Goal: Information Seeking & Learning: Learn about a topic

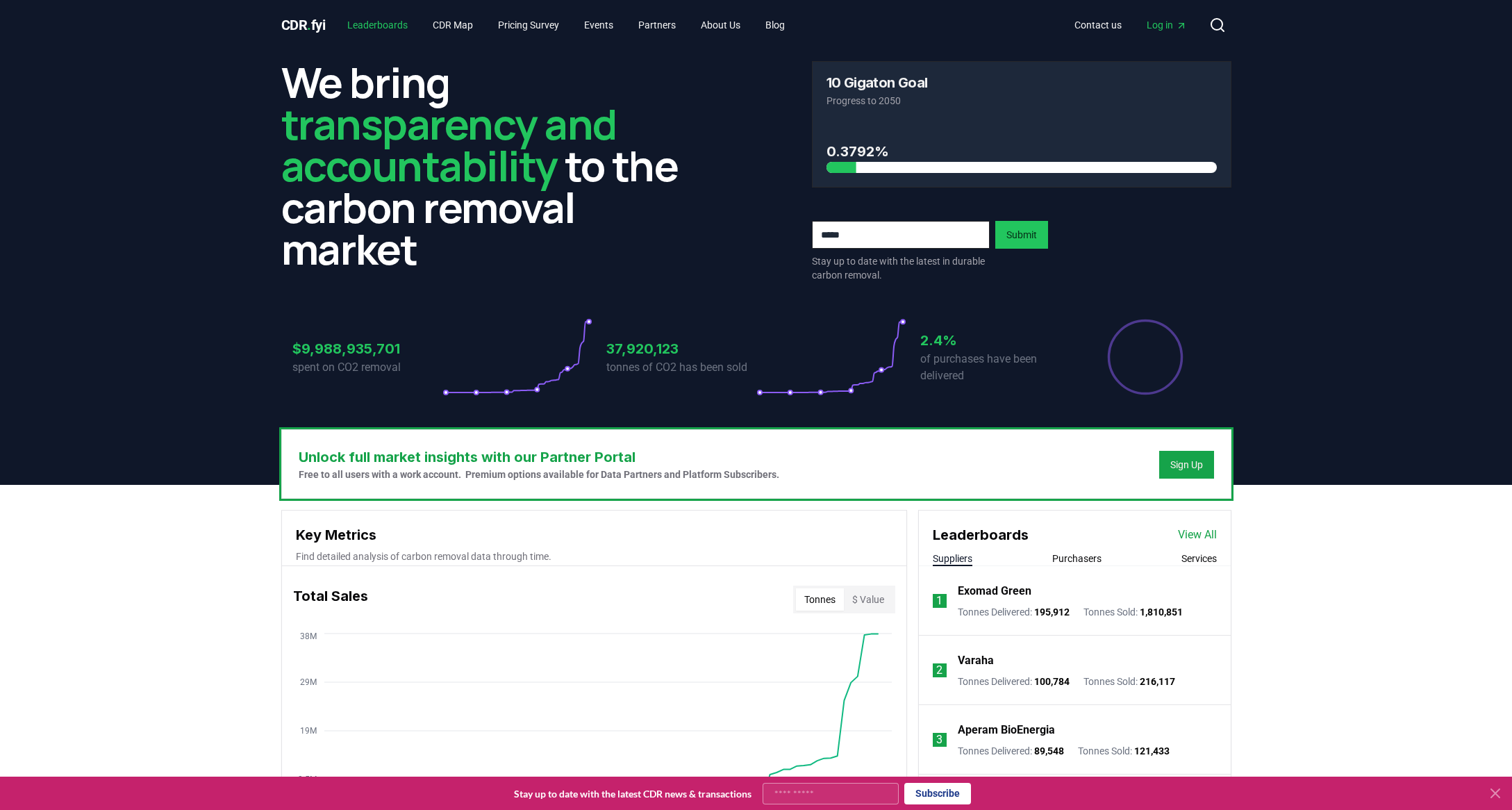
click at [398, 23] on link "Leaderboards" at bounding box center [378, 24] width 83 height 25
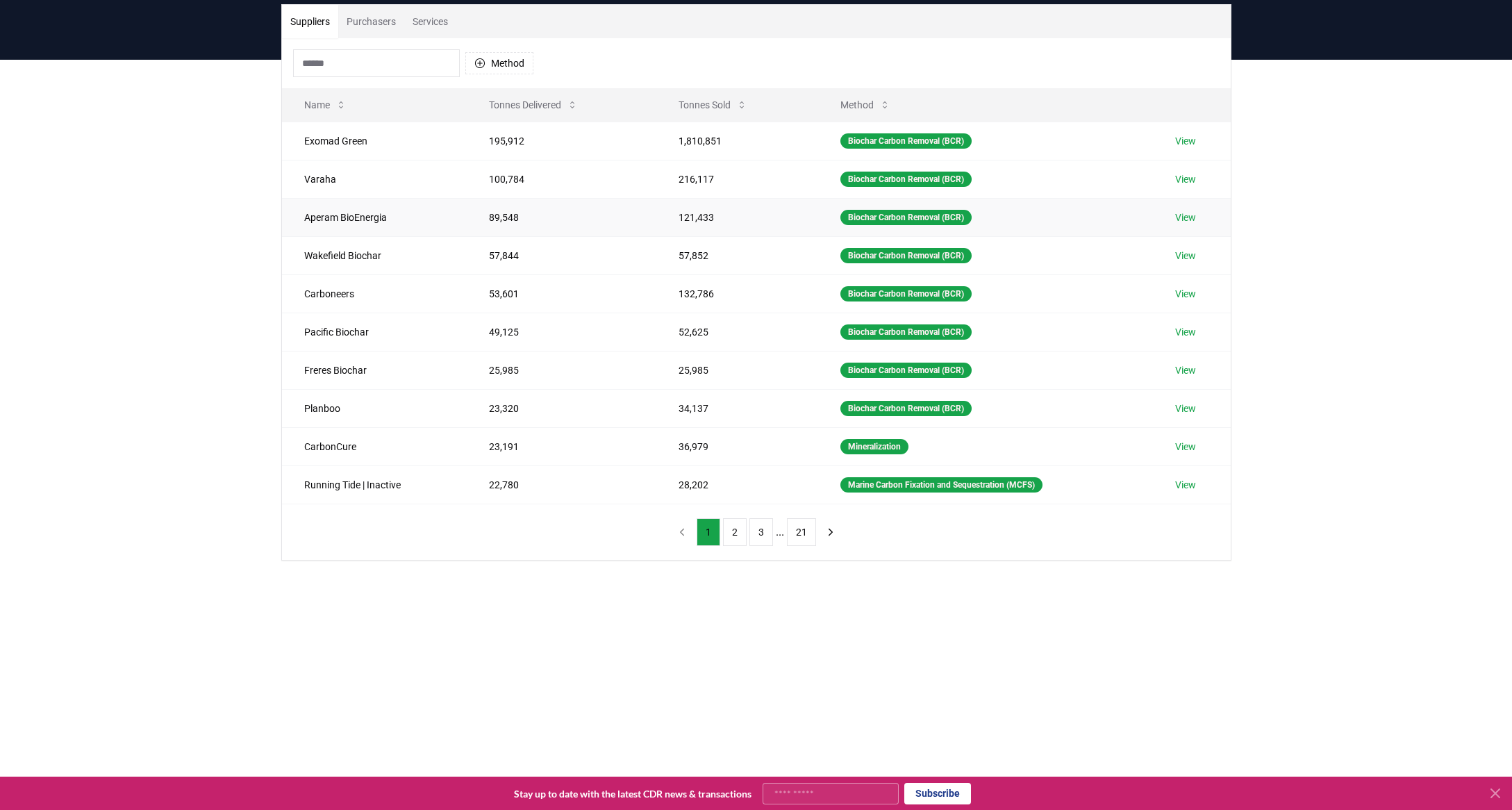
scroll to position [306, 0]
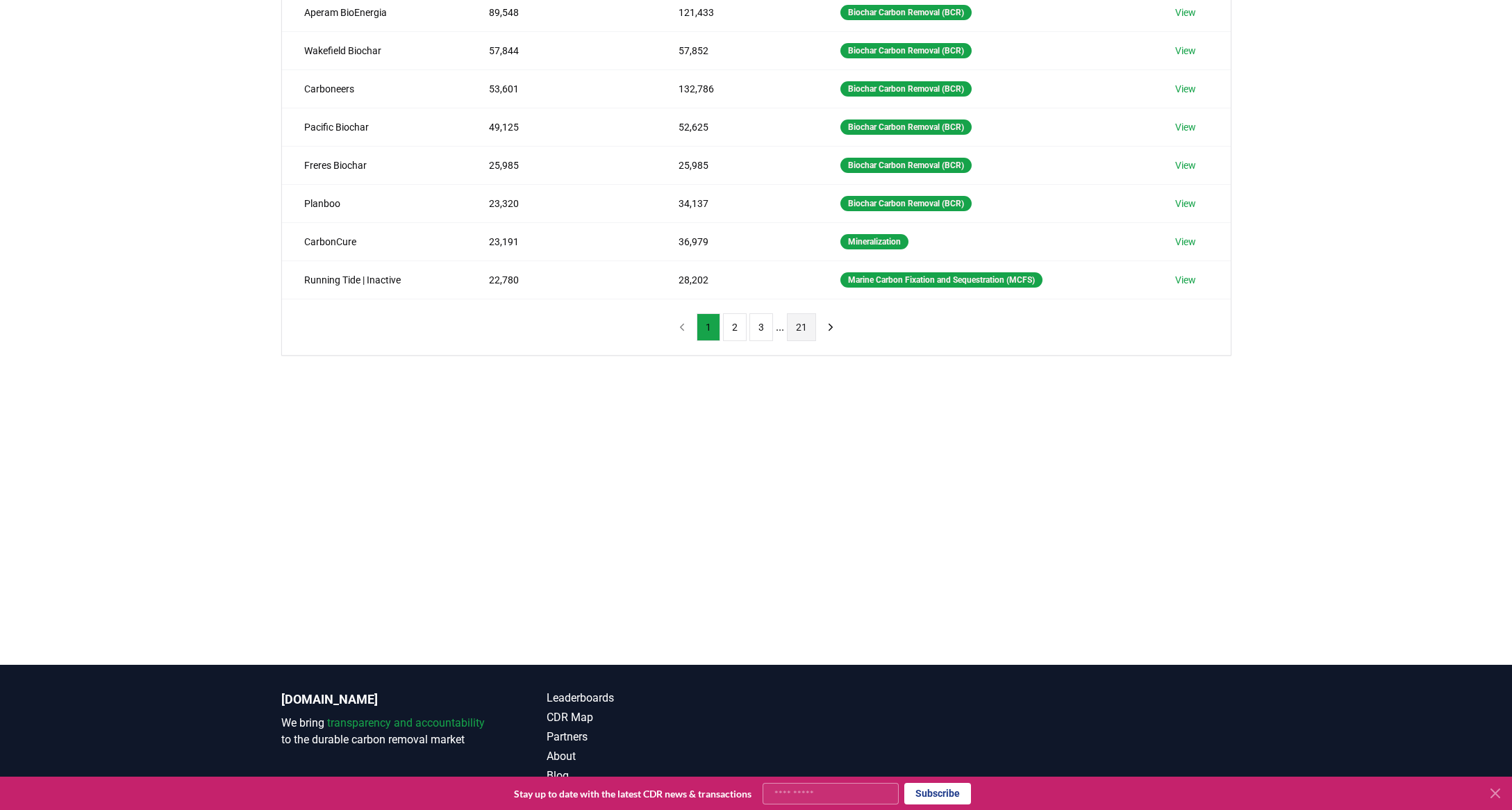
click at [801, 324] on button "21" at bounding box center [802, 327] width 29 height 28
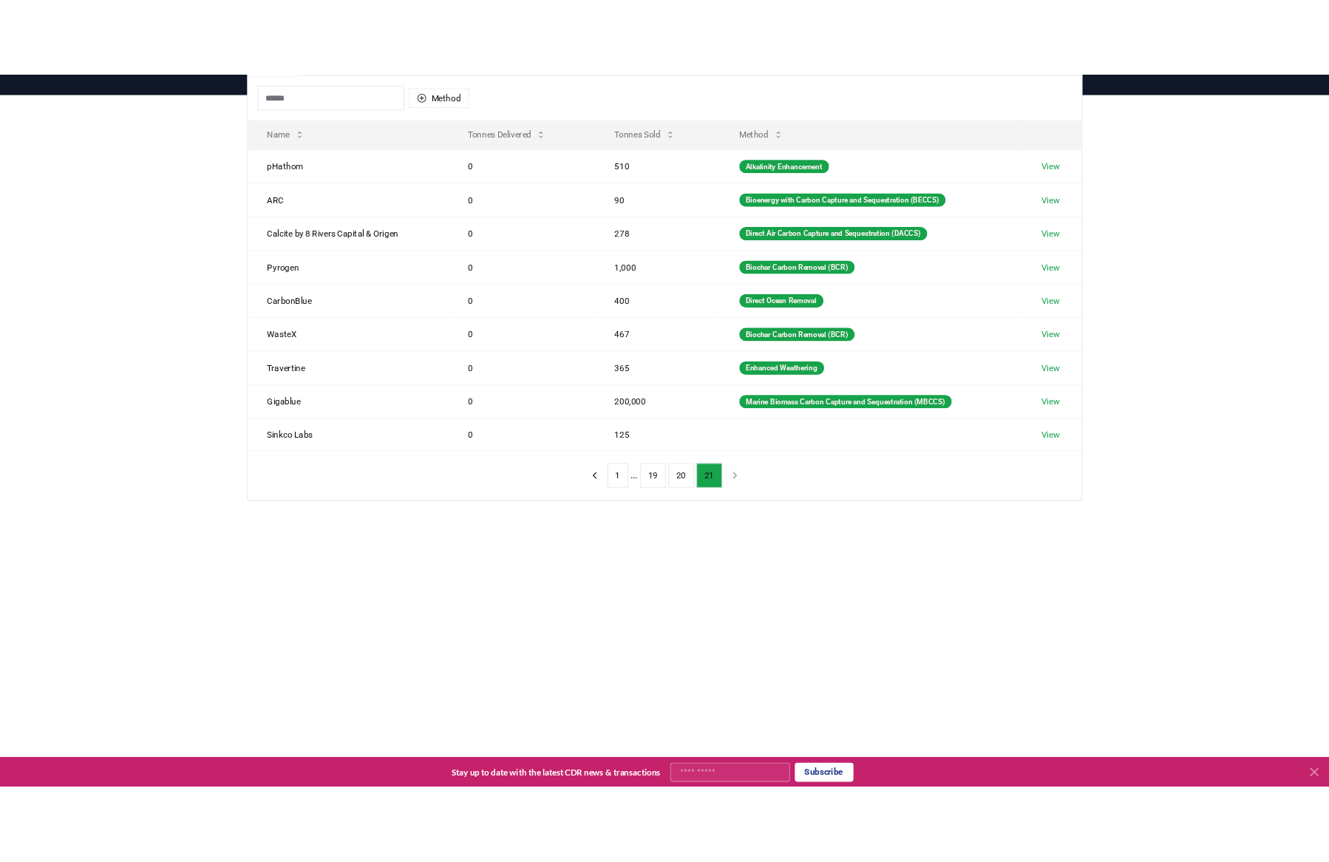
scroll to position [124, 0]
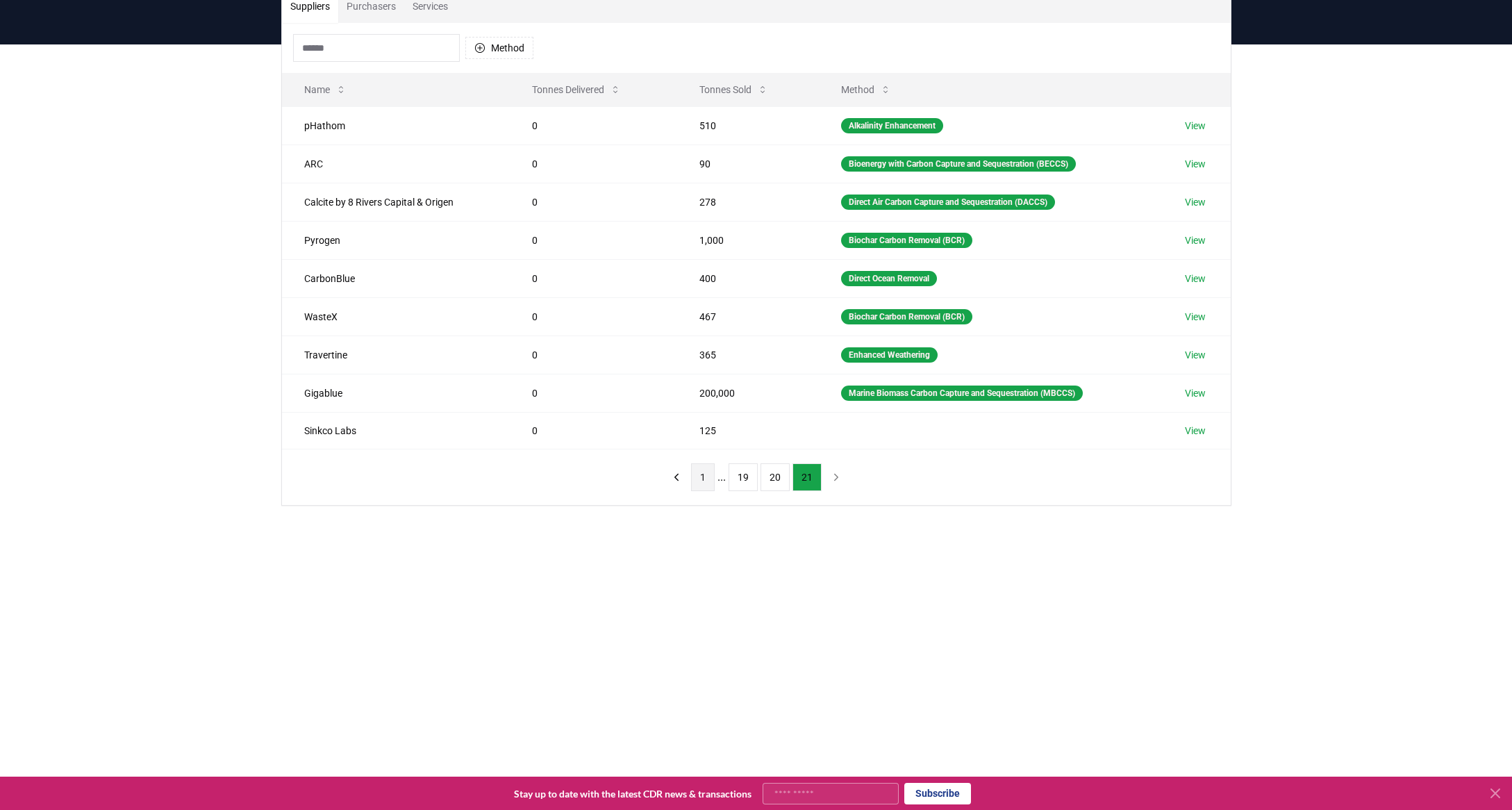
click at [703, 485] on button "1" at bounding box center [703, 477] width 23 height 28
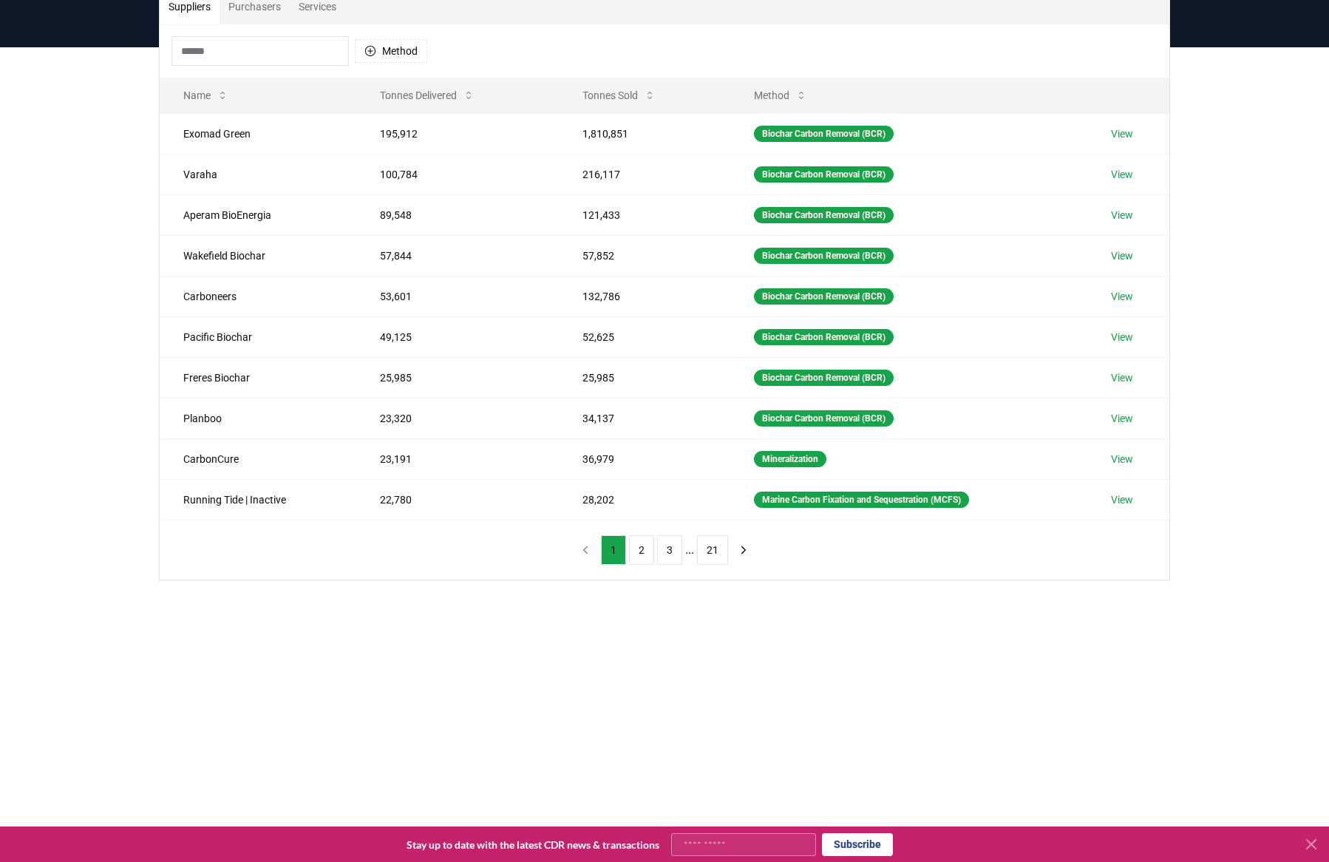
click at [1243, 257] on div "Suppliers Purchasers Services Method Name Tonnes Delivered Tonnes Sold Method E…" at bounding box center [664, 343] width 1329 height 592
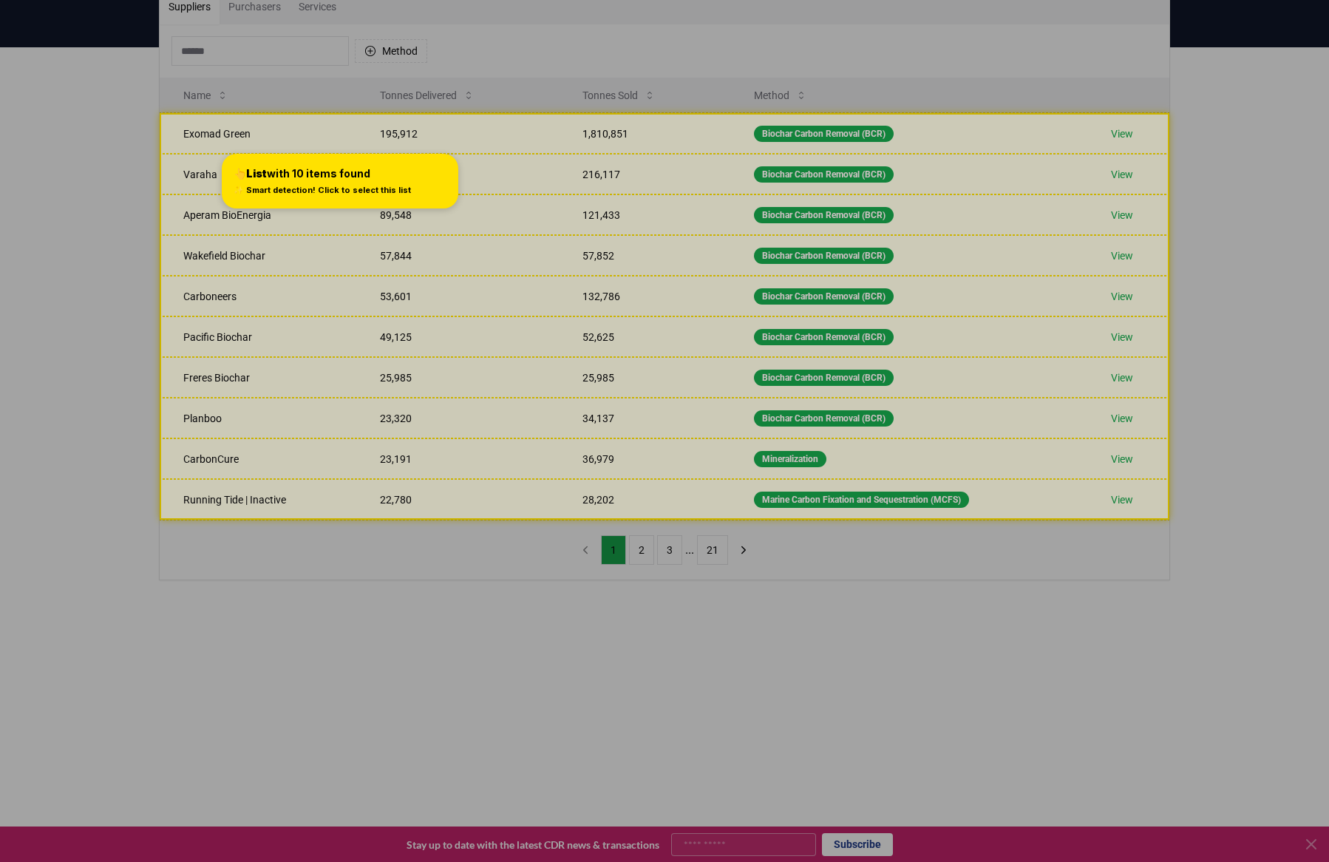
click at [237, 135] on div at bounding box center [664, 431] width 1329 height 862
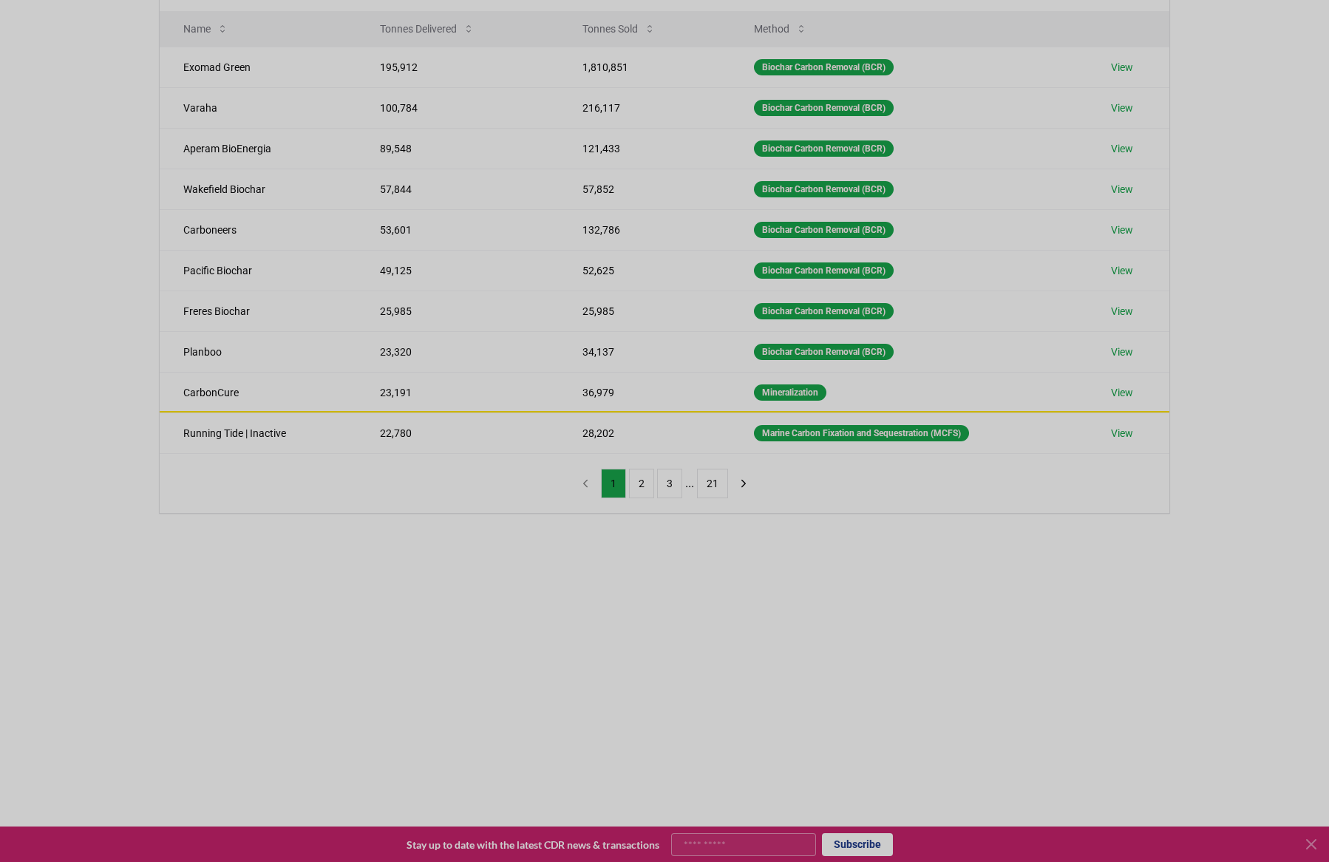
scroll to position [193, 0]
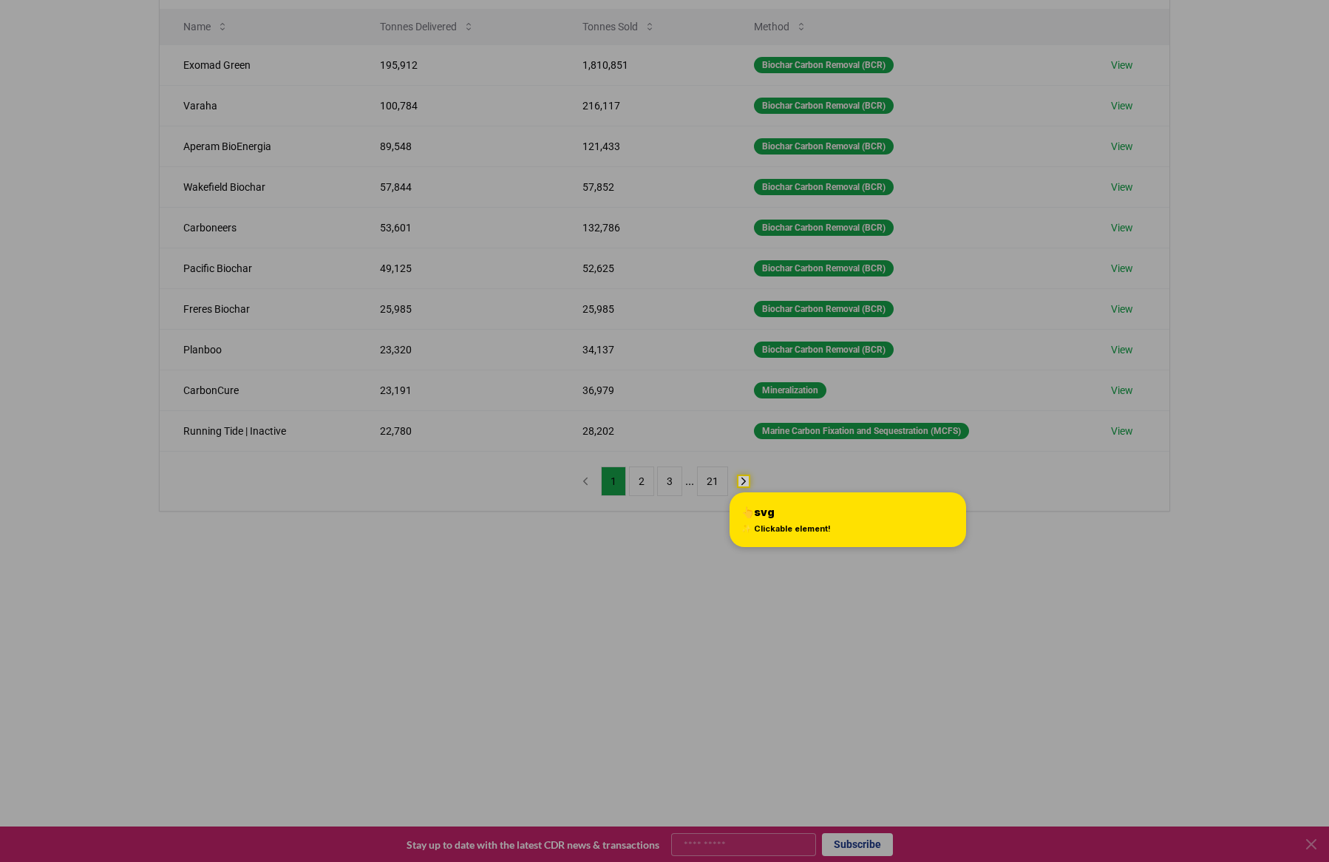
click at [744, 474] on div at bounding box center [664, 431] width 1329 height 862
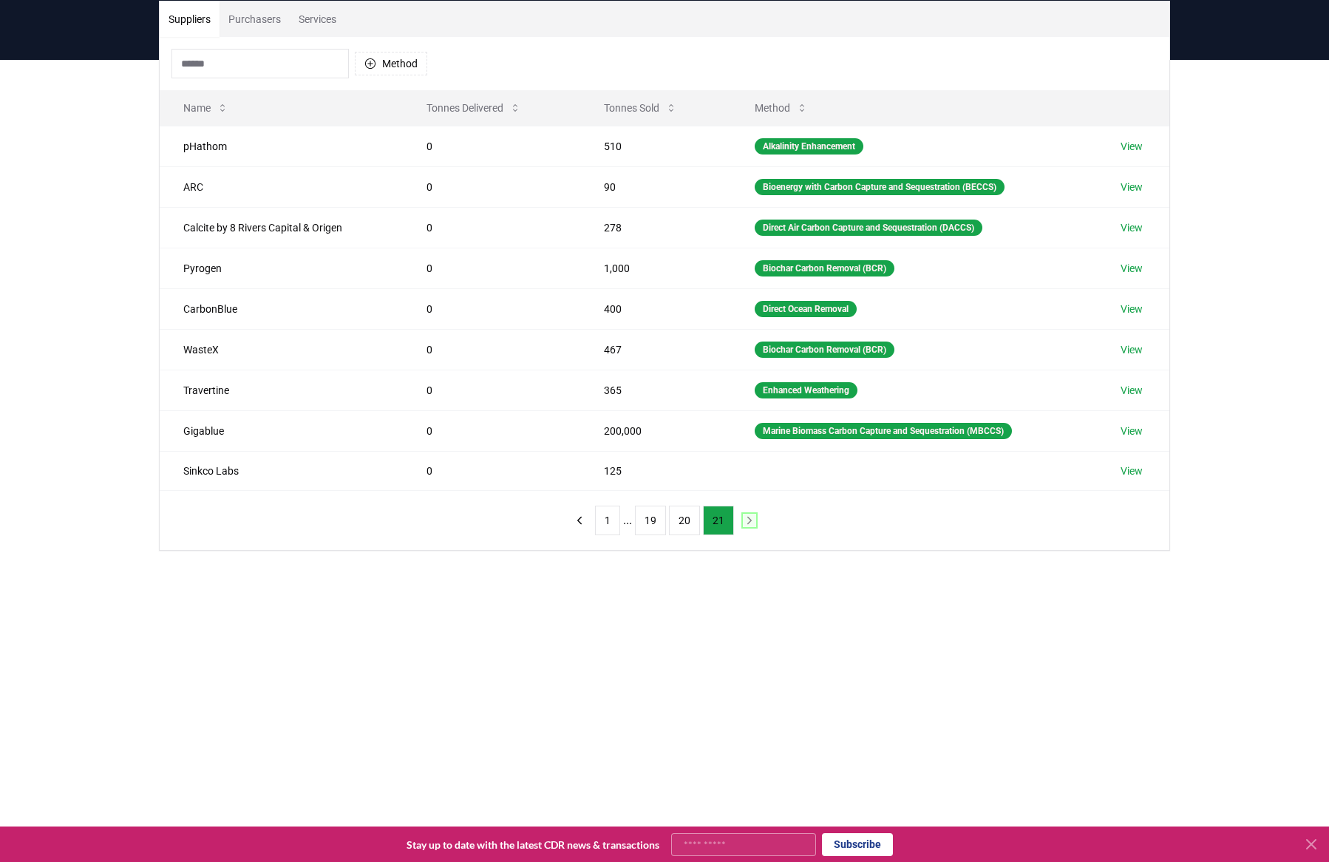
scroll to position [152, 0]
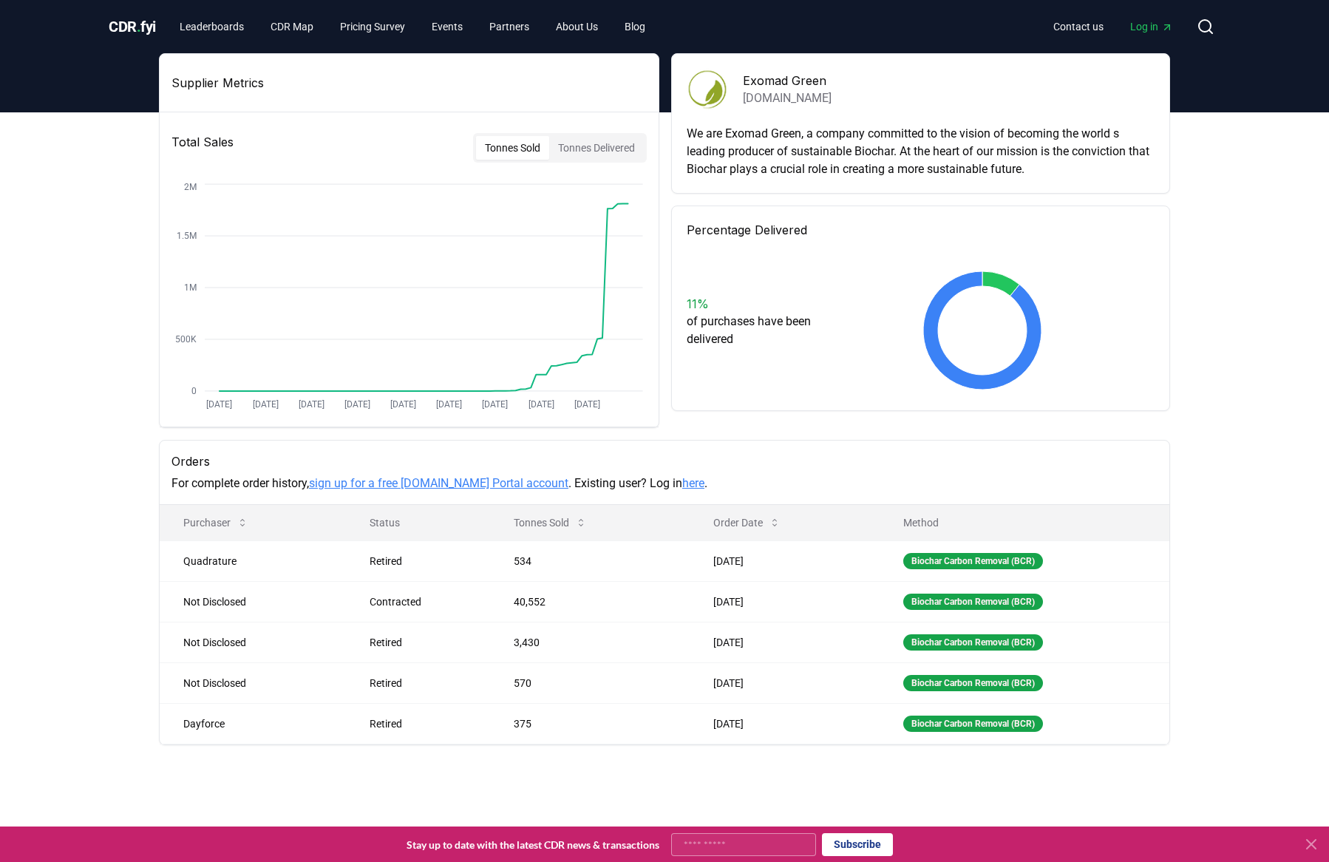
click at [787, 82] on h3 "Exomad Green" at bounding box center [787, 81] width 89 height 18
click at [831, 100] on div at bounding box center [664, 431] width 1329 height 862
click at [764, 78] on div at bounding box center [664, 431] width 1329 height 862
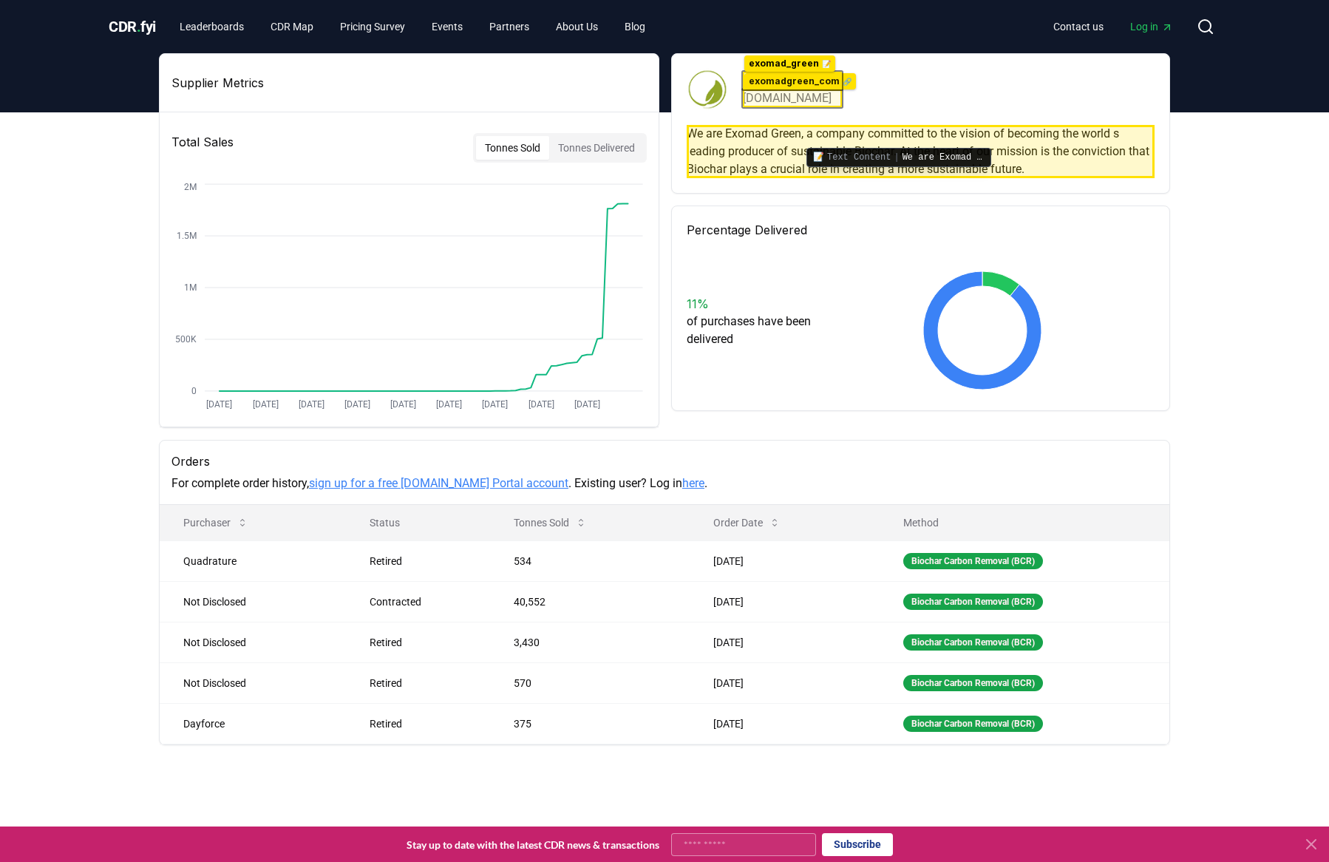
click at [792, 133] on div at bounding box center [664, 431] width 1329 height 862
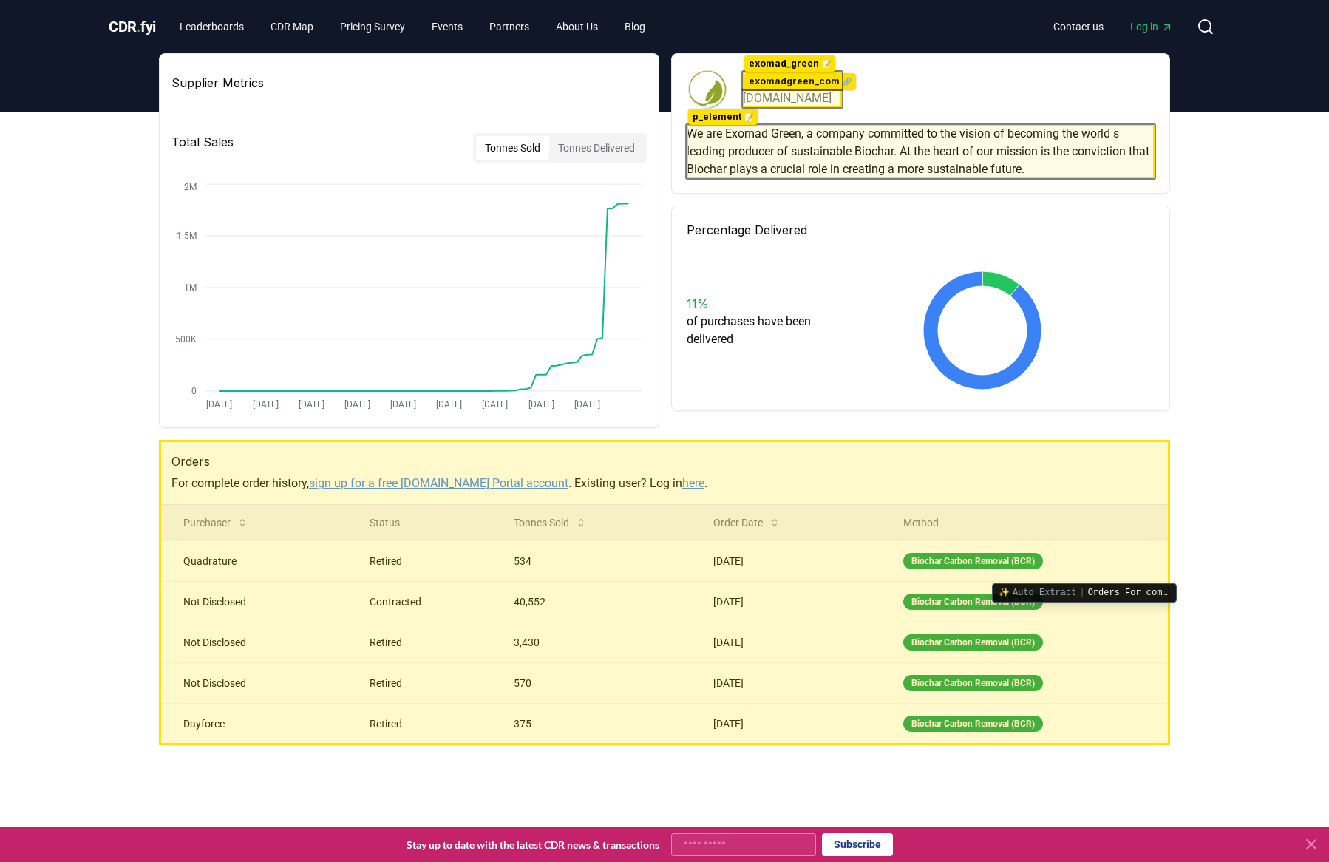
click at [1170, 569] on div at bounding box center [664, 431] width 1329 height 862
